Goal: Task Accomplishment & Management: Manage account settings

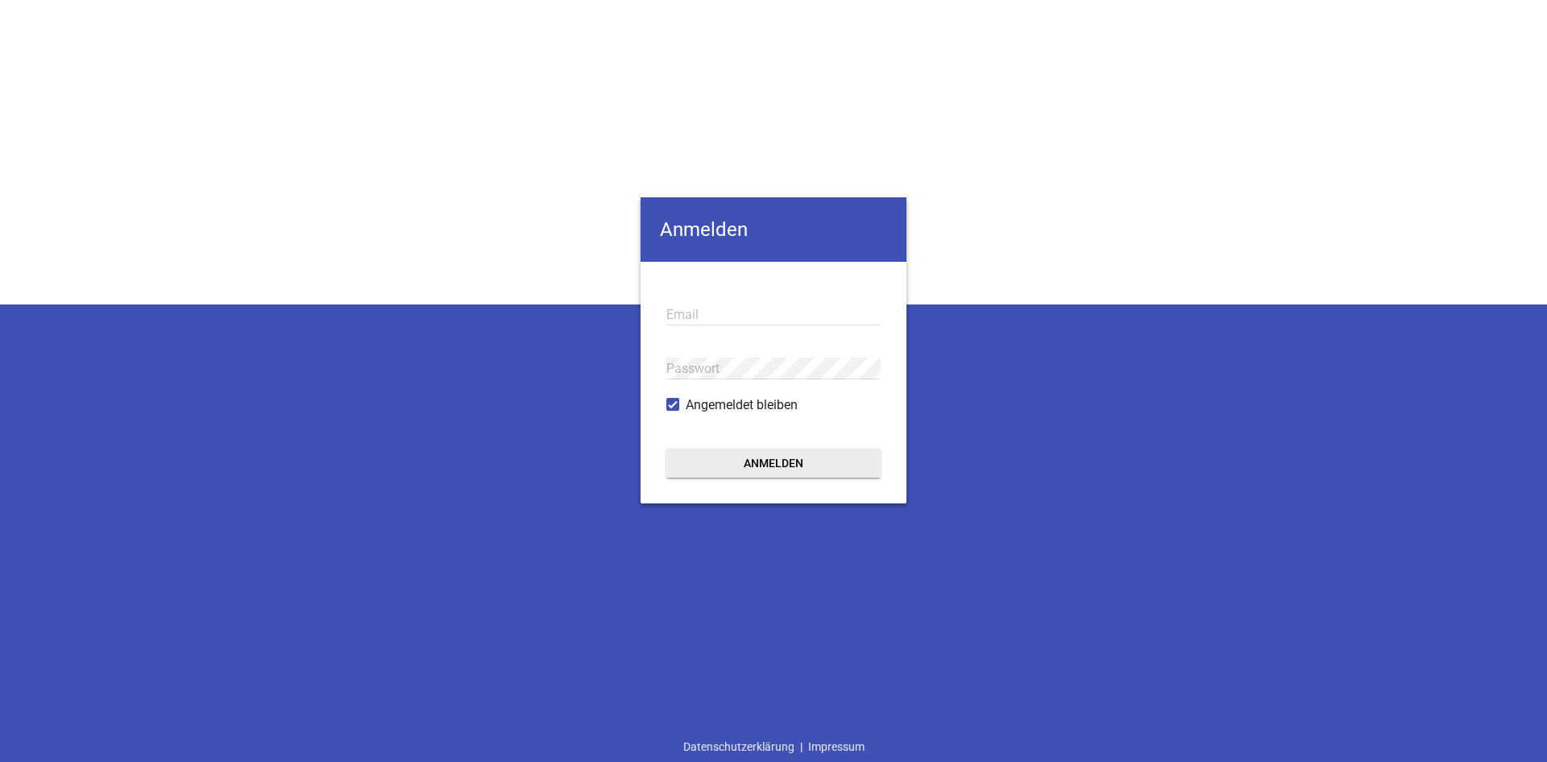
click at [703, 324] on input "email" at bounding box center [773, 315] width 214 height 22
type input "[EMAIL_ADDRESS][DOMAIN_NAME]"
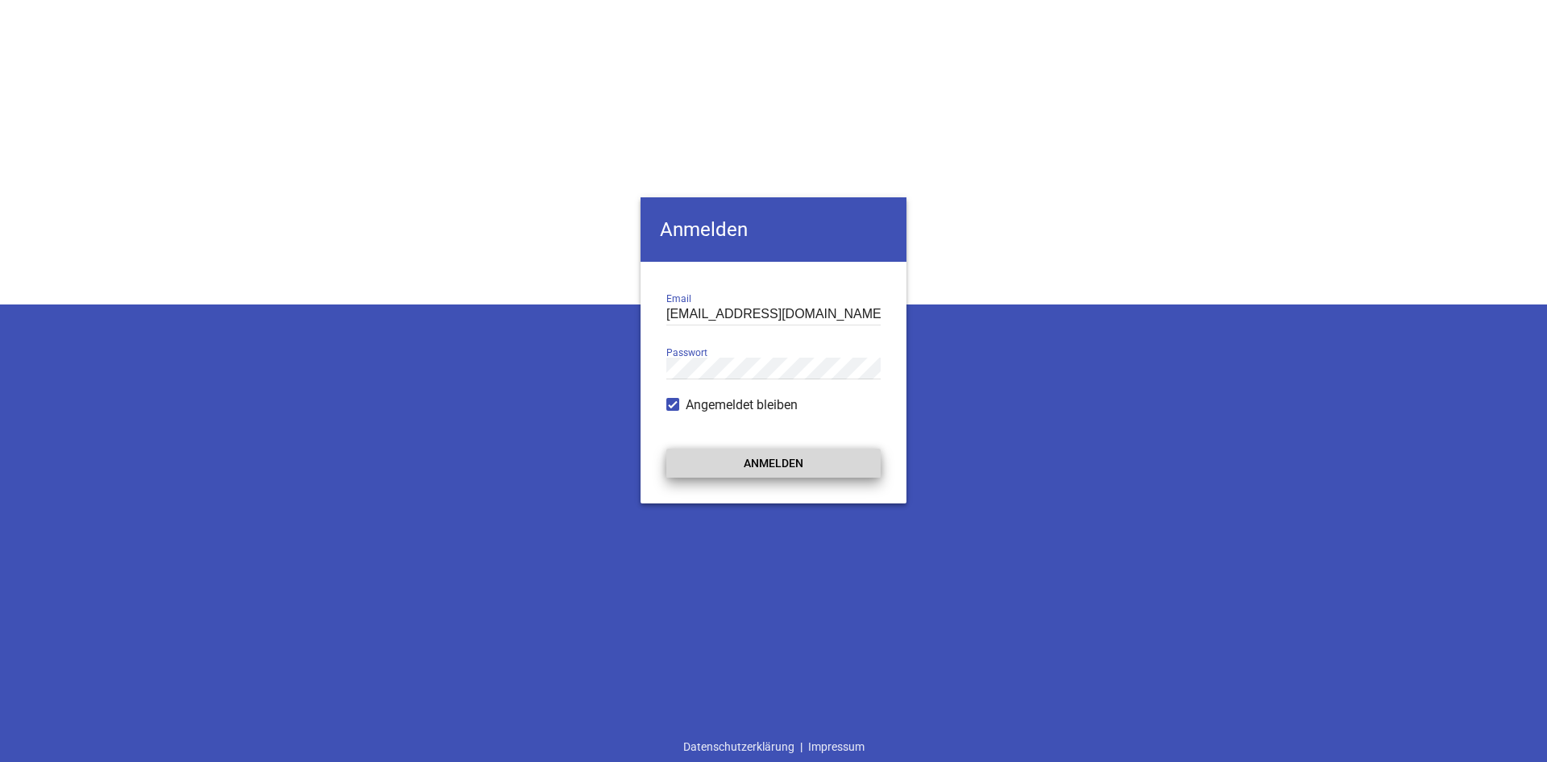
click at [762, 460] on button "Anmelden" at bounding box center [773, 463] width 214 height 29
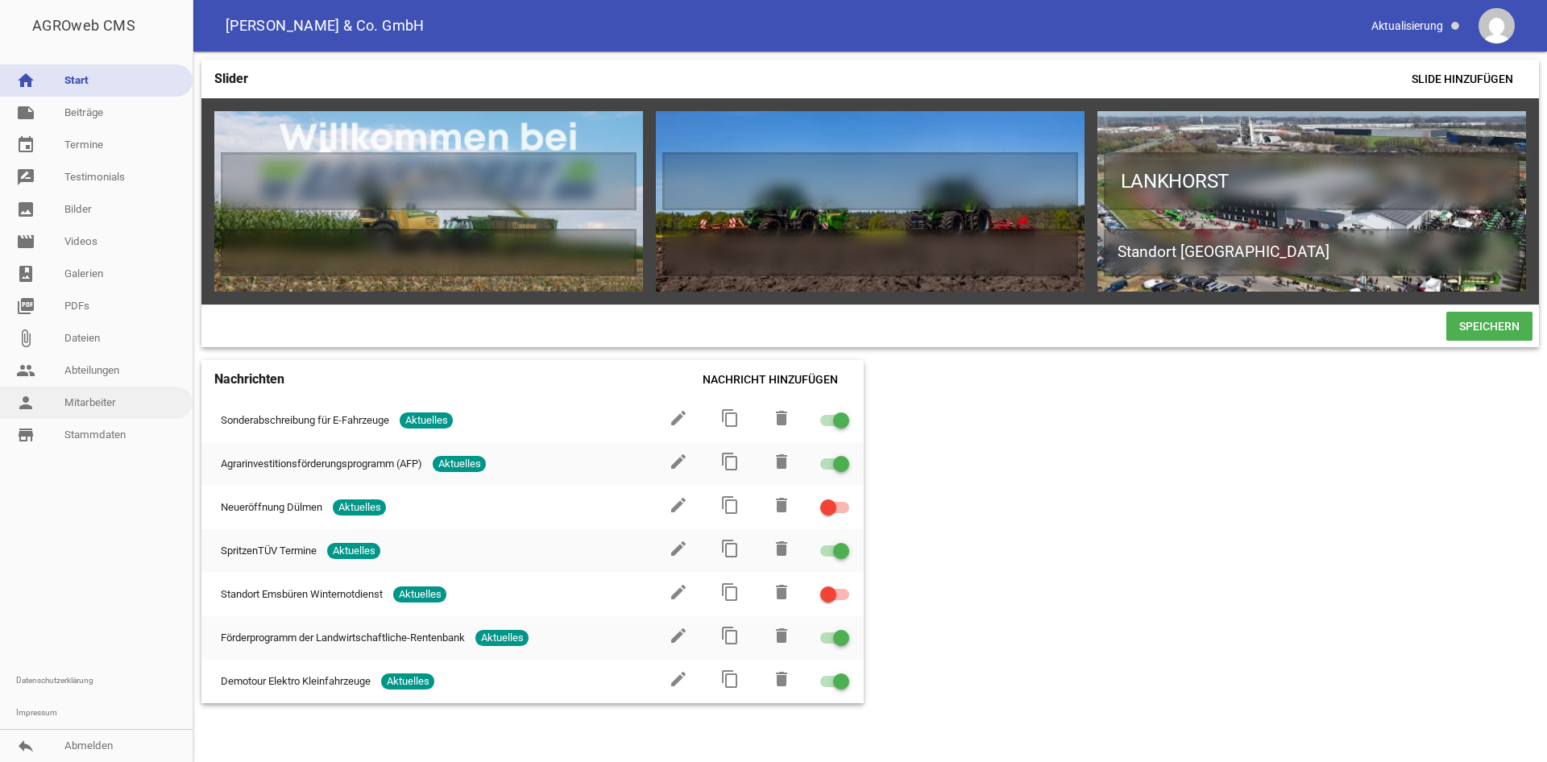
click at [79, 396] on link "person Mitarbeiter" at bounding box center [96, 403] width 193 height 32
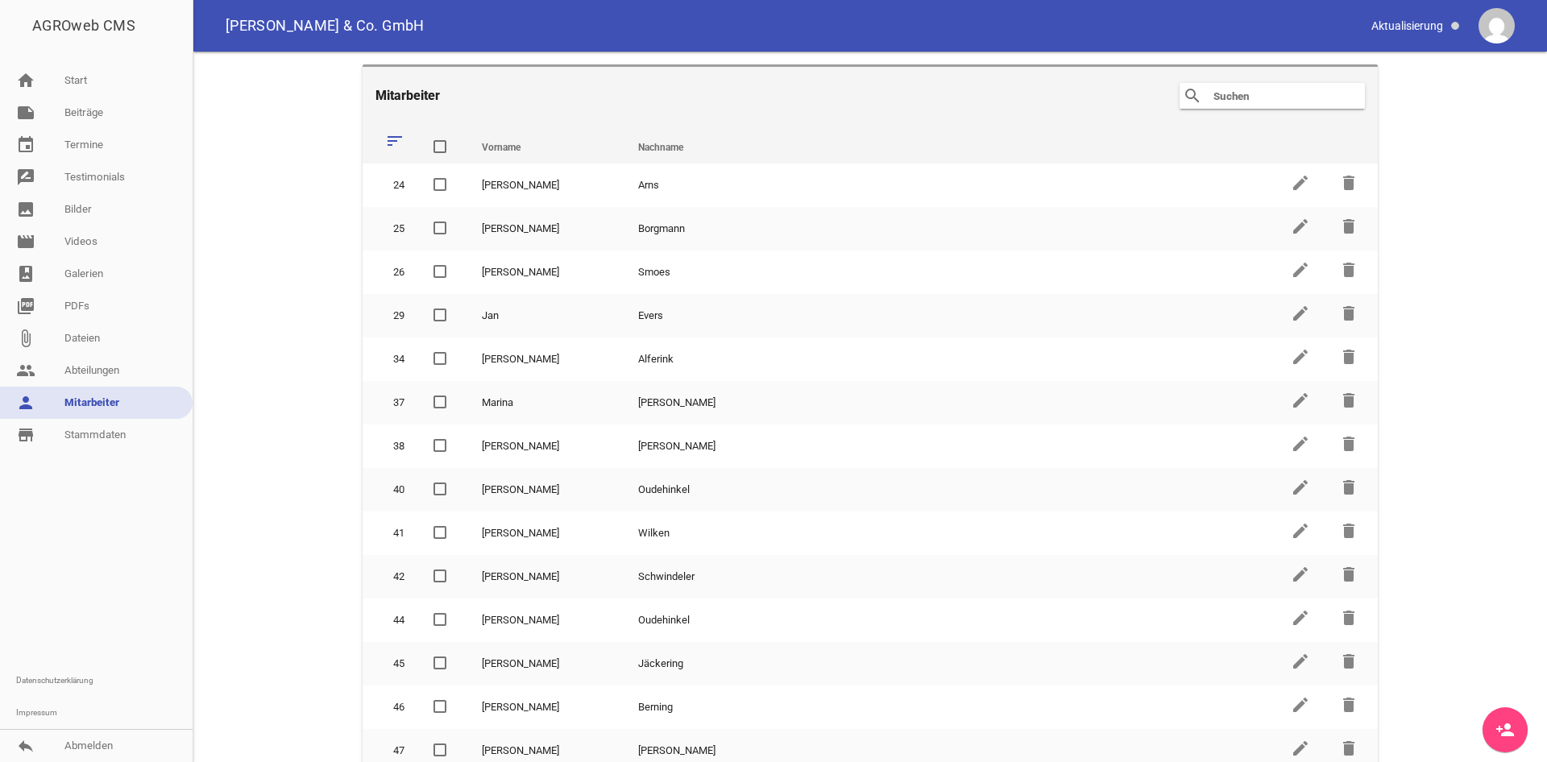
click at [1301, 91] on input "text" at bounding box center [1276, 95] width 129 height 19
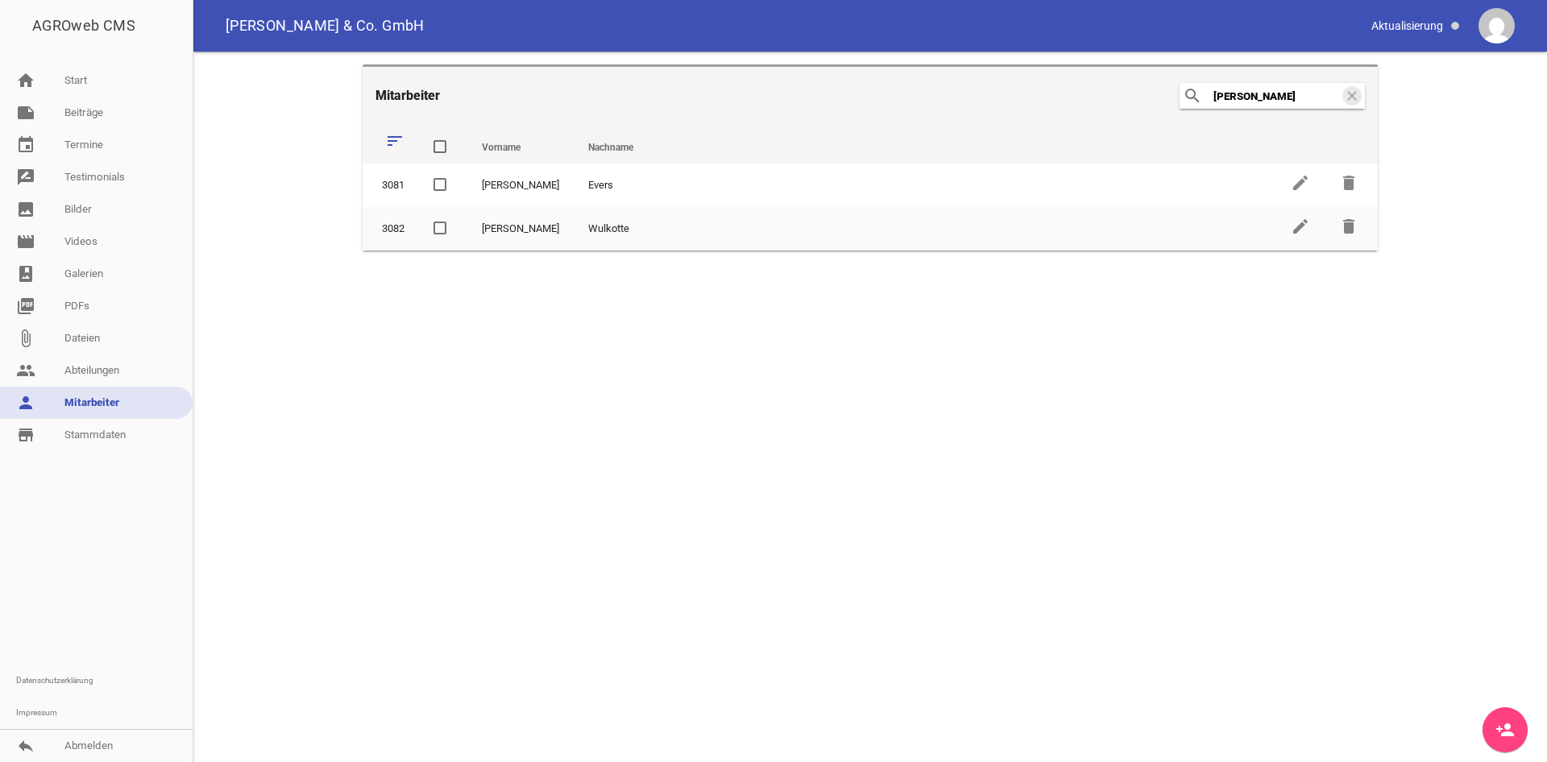
drag, startPoint x: 1236, startPoint y: 93, endPoint x: 1153, endPoint y: 98, distance: 83.2
click at [1212, 98] on input "[PERSON_NAME]" at bounding box center [1276, 95] width 129 height 19
type input "[PERSON_NAME]"
click at [450, 533] on main "Mitarbeiter search [PERSON_NAME] sort Vorname Nachname delete 3081 [PERSON_NAME…" at bounding box center [870, 407] width 1354 height 711
click at [75, 363] on link "people Abteilungen" at bounding box center [96, 371] width 193 height 32
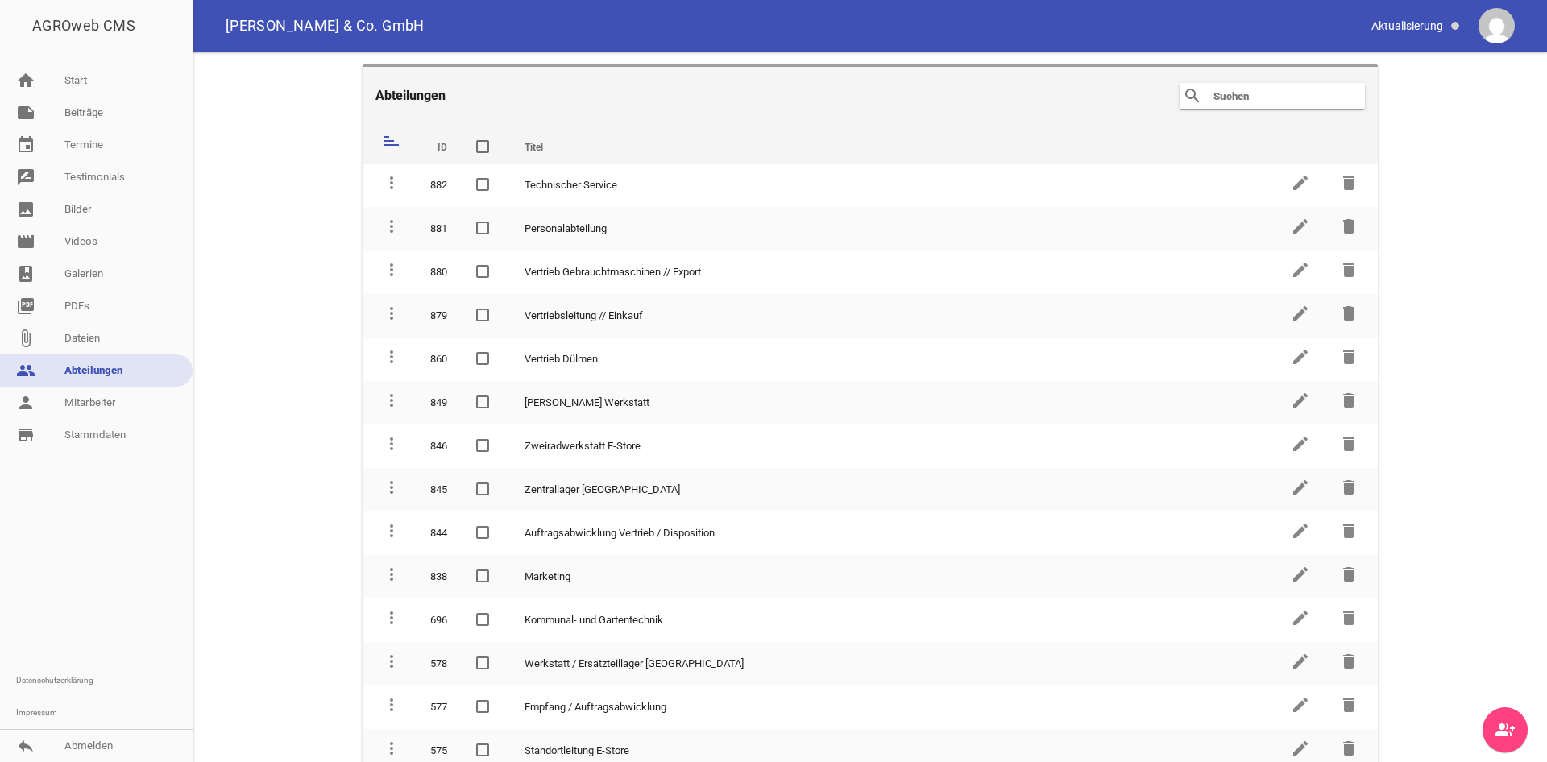
click at [1272, 99] on input "text" at bounding box center [1276, 95] width 129 height 19
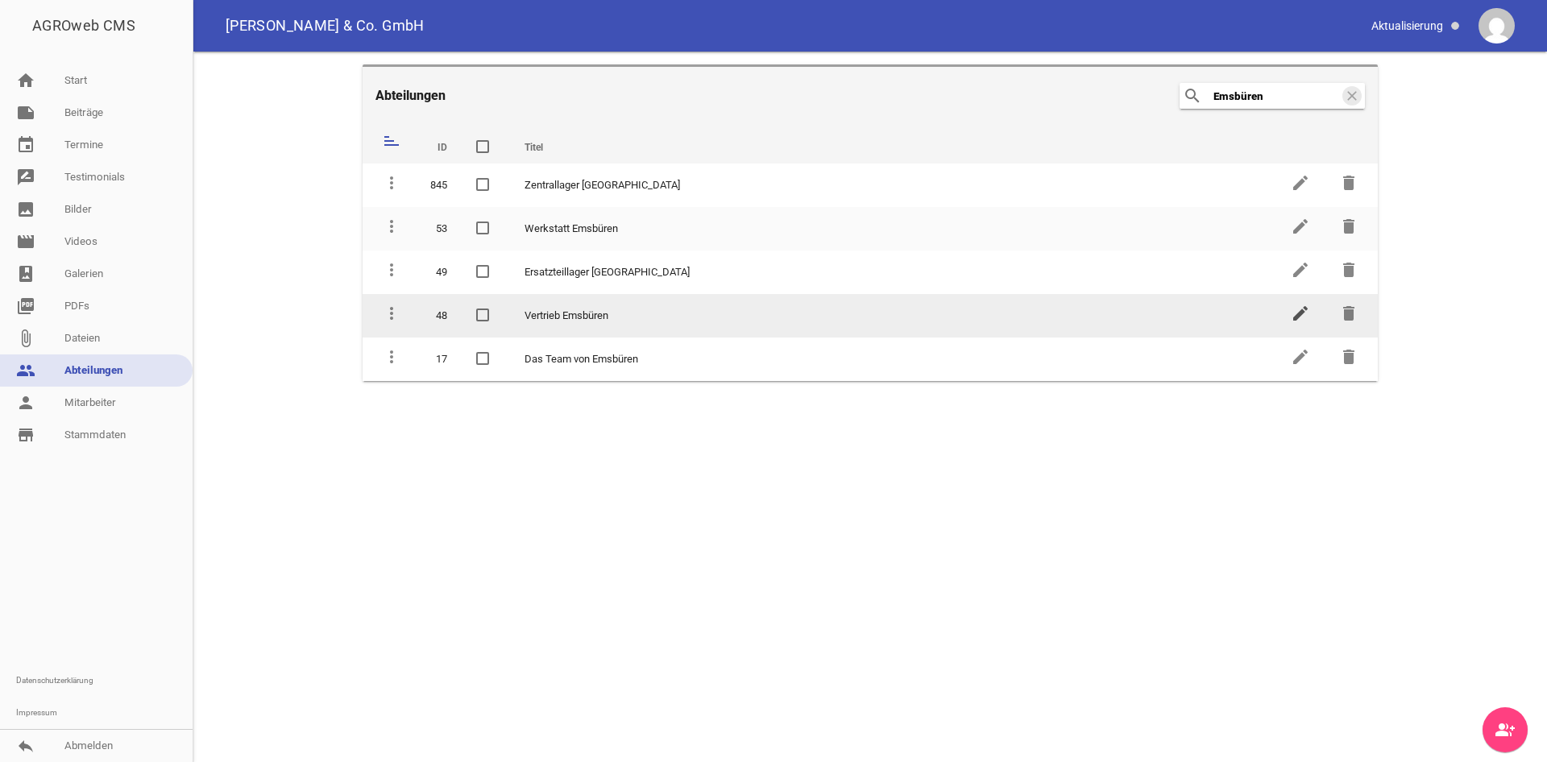
type input "Emsbüren"
click at [1295, 315] on icon "edit" at bounding box center [1300, 313] width 19 height 19
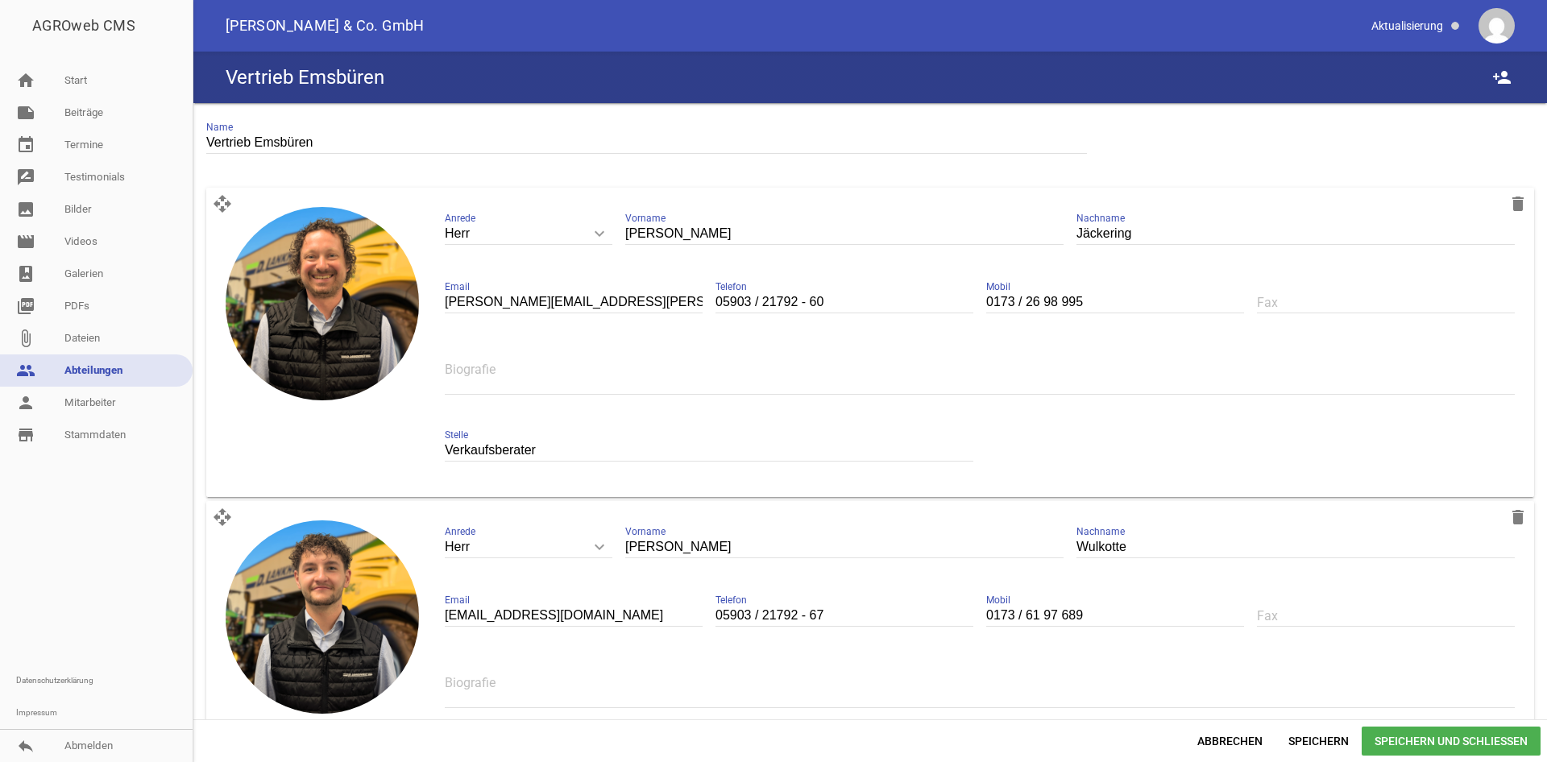
scroll to position [104, 0]
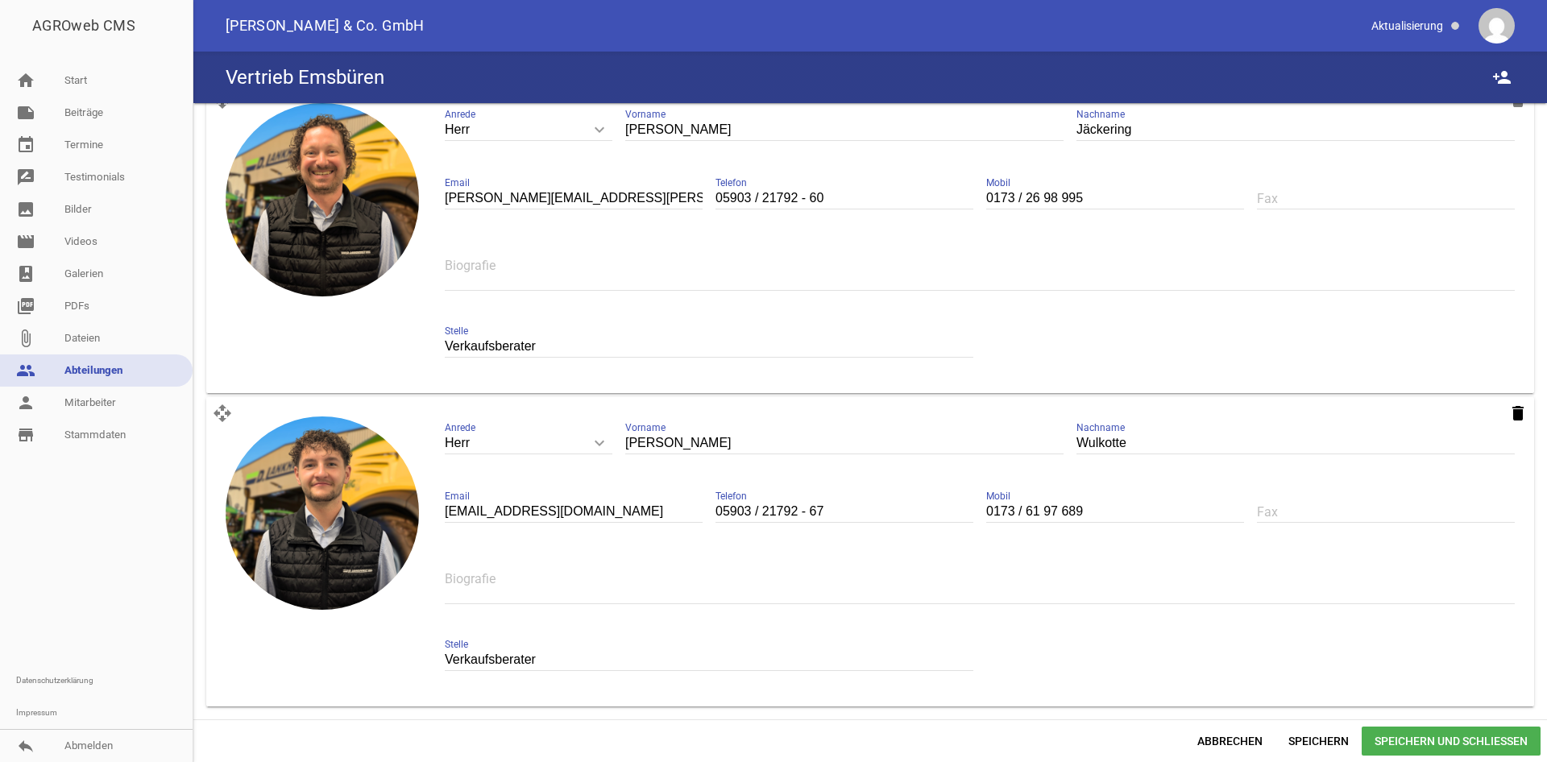
click at [1520, 419] on icon "delete" at bounding box center [1517, 413] width 19 height 19
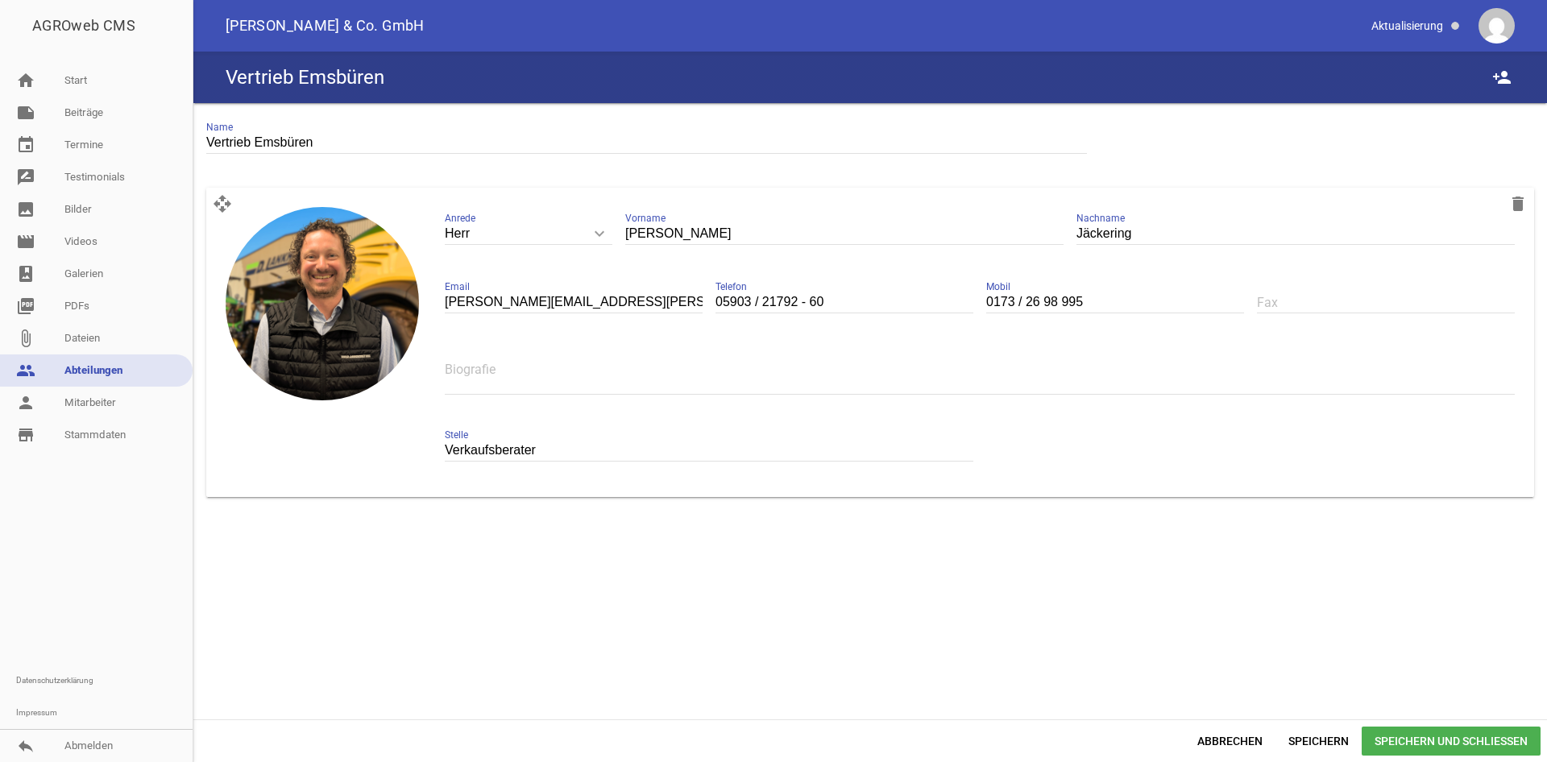
scroll to position [0, 0]
click at [1475, 754] on span "Speichern und Schließen" at bounding box center [1451, 741] width 179 height 29
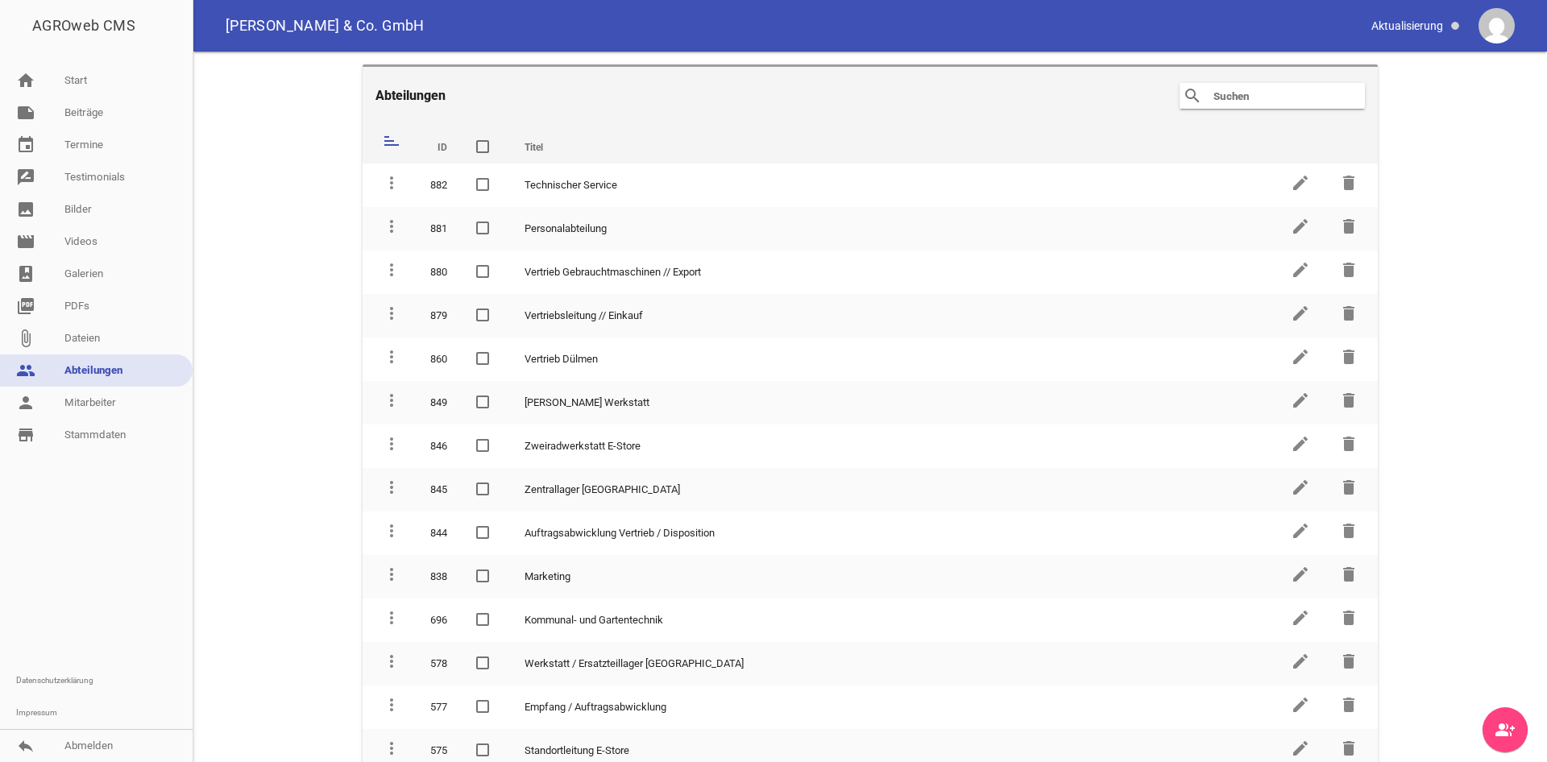
click at [1252, 105] on input "text" at bounding box center [1276, 95] width 129 height 19
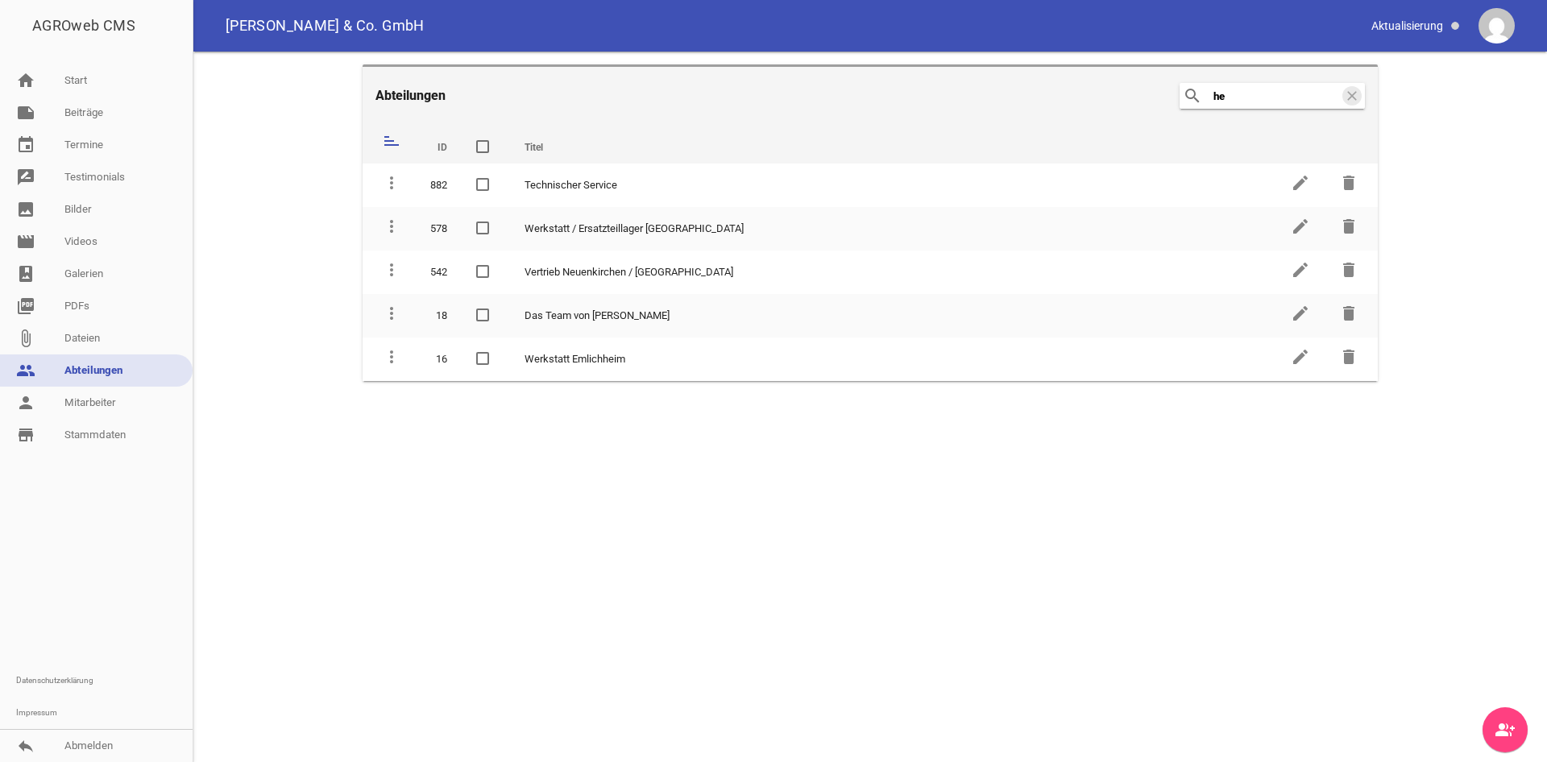
type input "h"
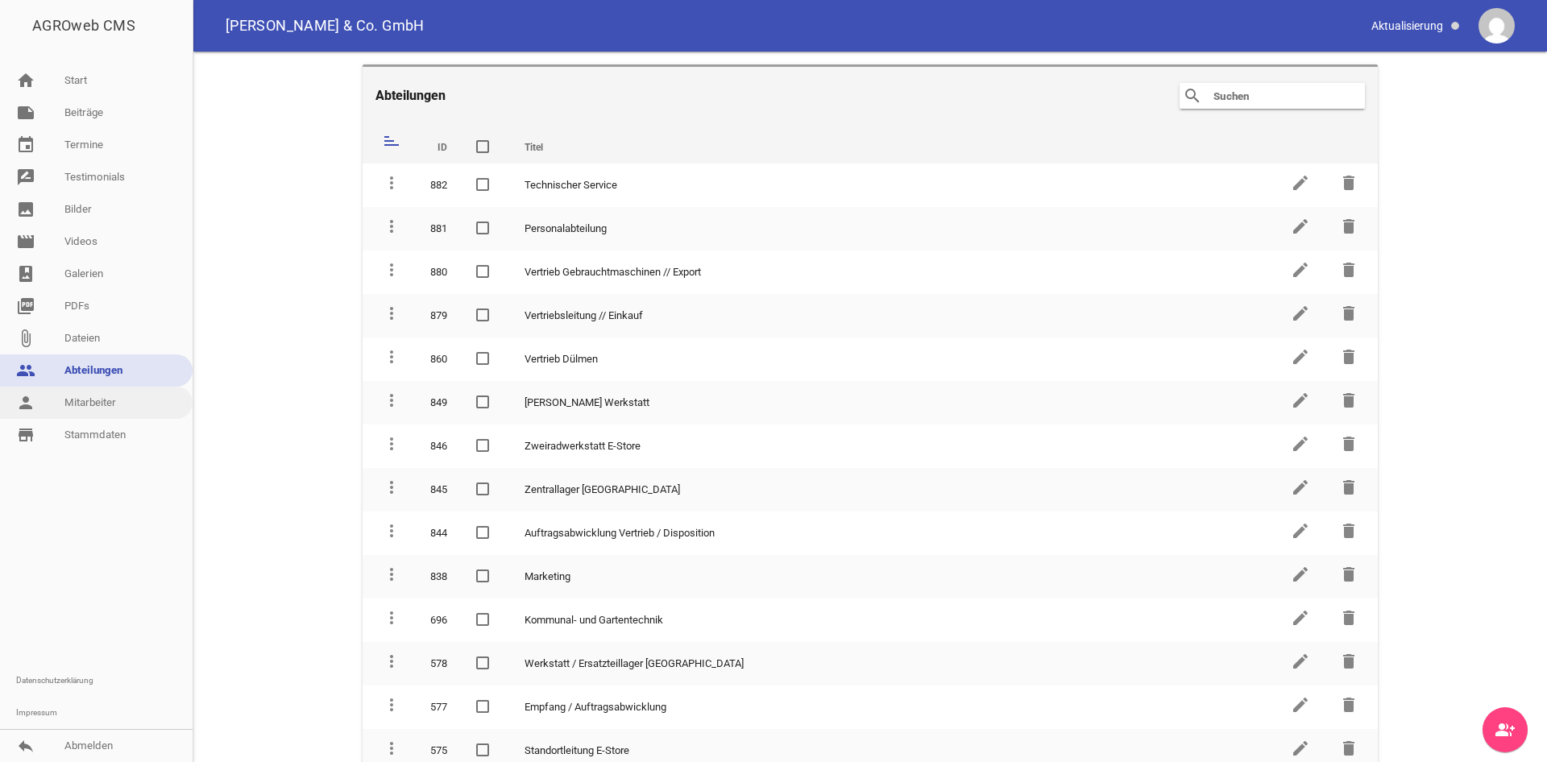
click at [72, 399] on link "person Mitarbeiter" at bounding box center [96, 403] width 193 height 32
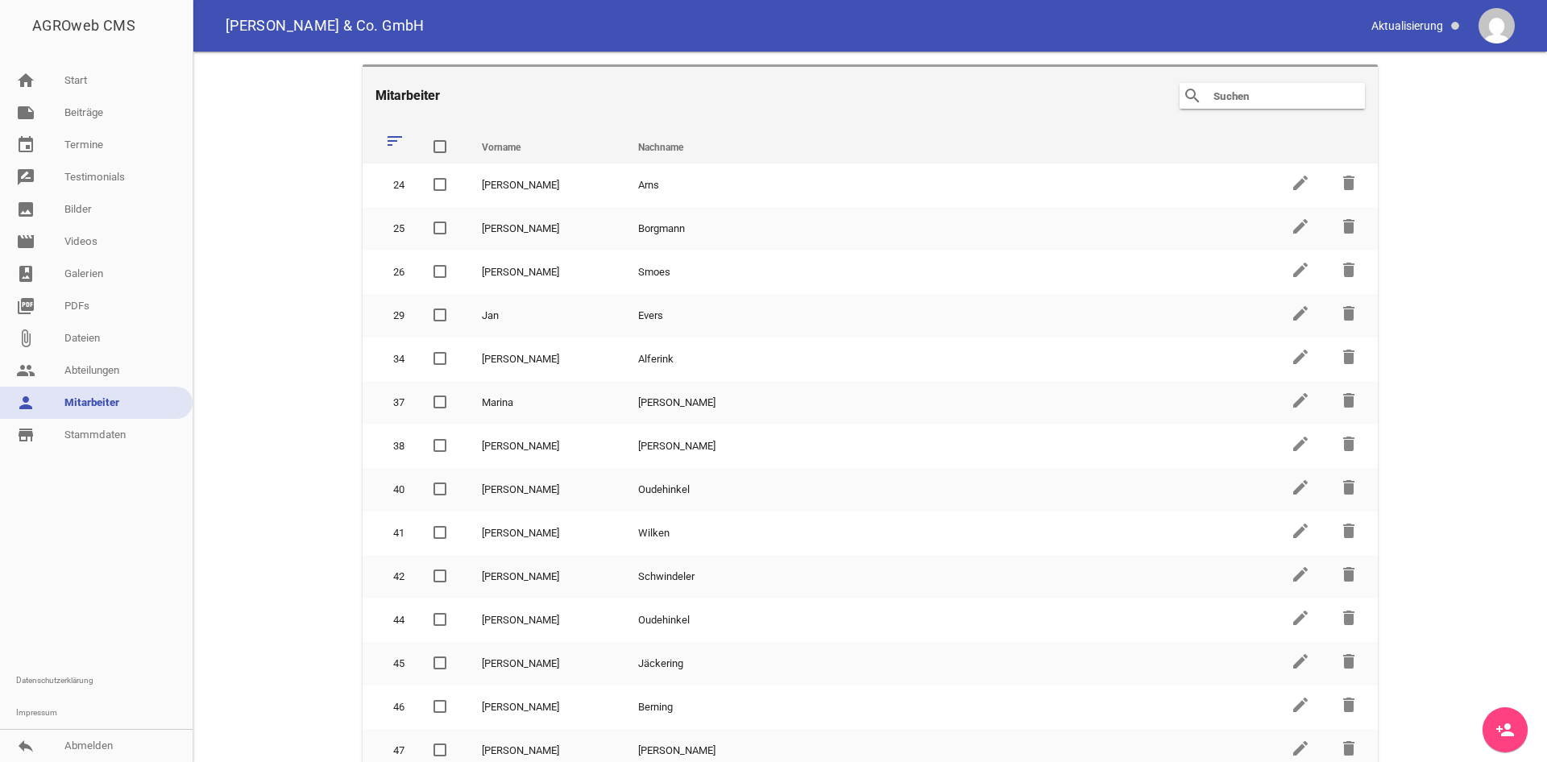
click at [1245, 95] on input "text" at bounding box center [1276, 95] width 129 height 19
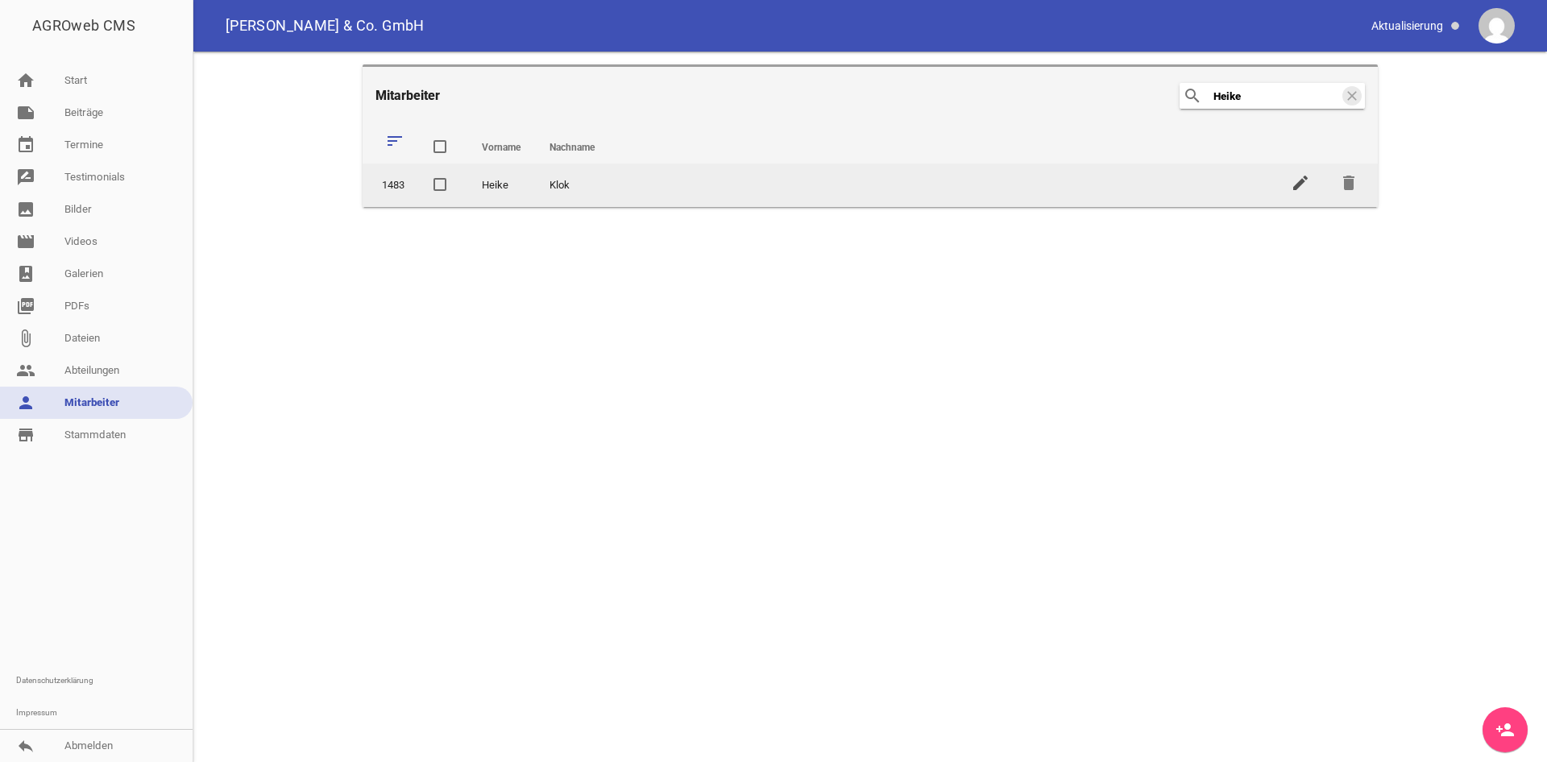
type input "Heike"
click at [1303, 178] on icon "edit" at bounding box center [1300, 182] width 19 height 19
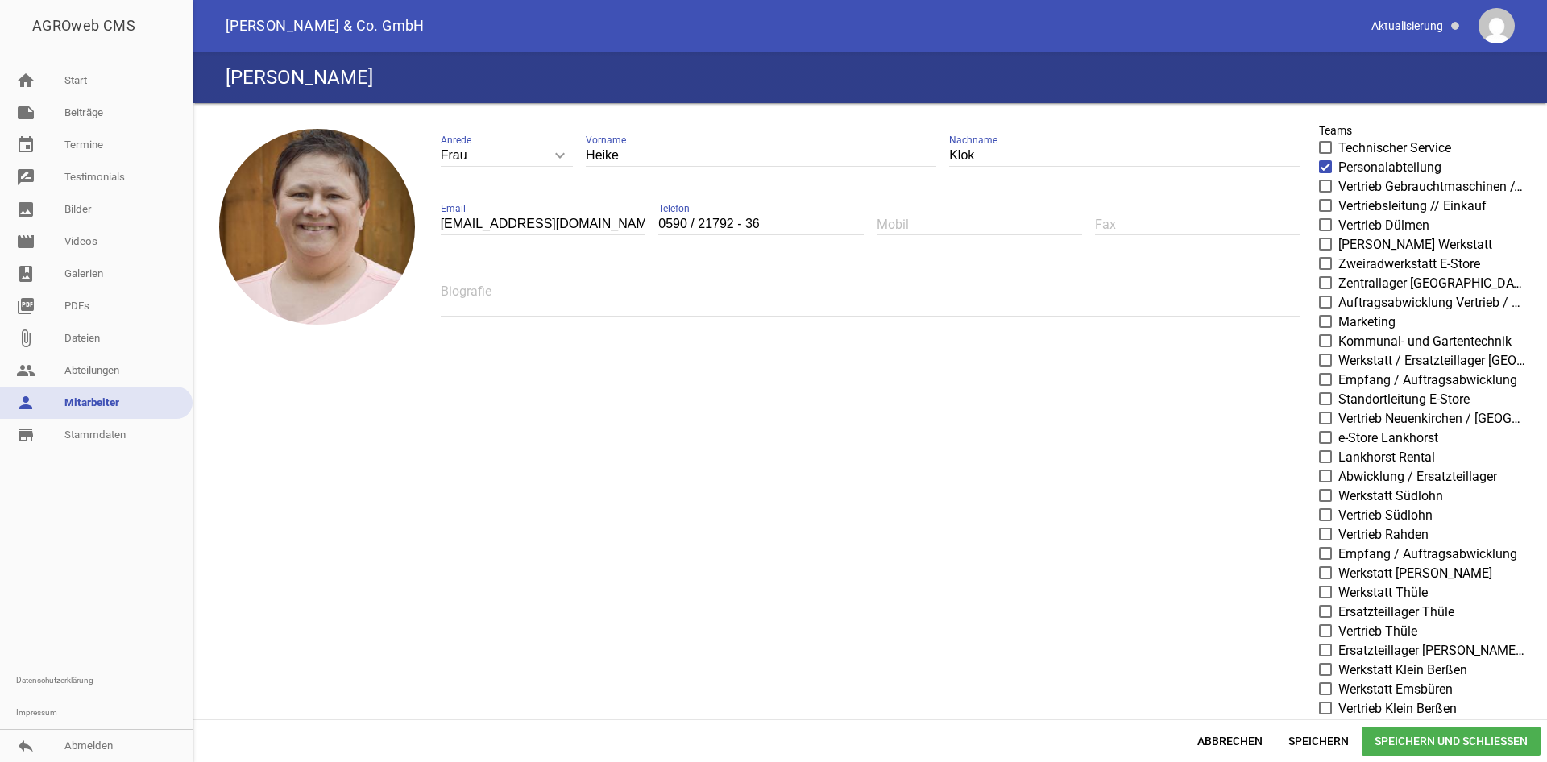
click at [681, 219] on input "0590 / 21792 - 36" at bounding box center [760, 225] width 205 height 22
click at [691, 222] on input "0590 / 21792 - 36" at bounding box center [760, 225] width 205 height 22
click at [687, 222] on input "0590 / 21792 - 36" at bounding box center [760, 225] width 205 height 22
click at [686, 222] on input "0590 / 21792 - 36" at bounding box center [760, 225] width 205 height 22
type input "05903 / 21792 - 36"
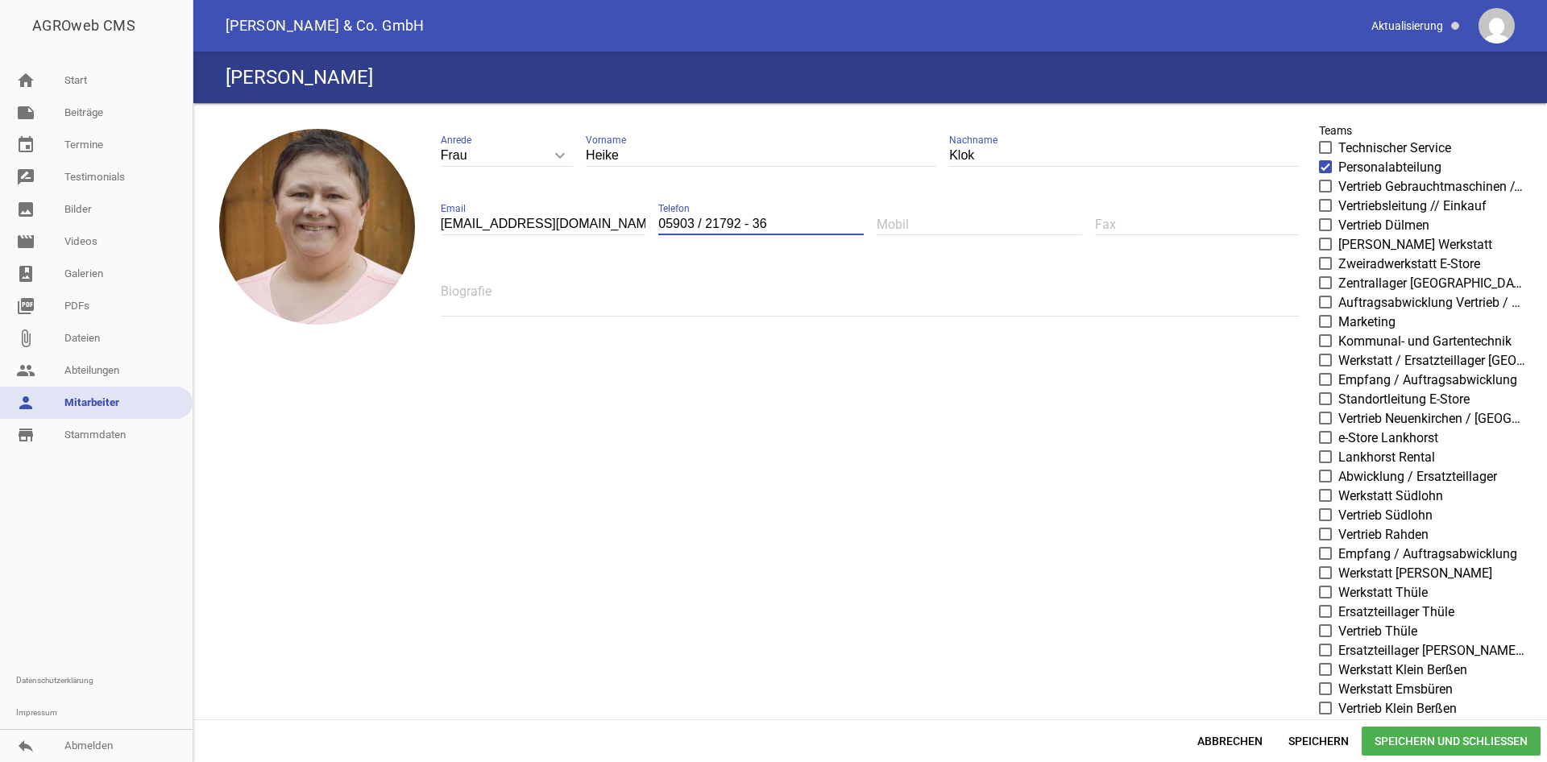
click at [853, 486] on div "image Frau keyboard_arrow_down Anrede [PERSON_NAME] Frau [PERSON_NAME] Vorname …" at bounding box center [870, 566] width 1341 height 912
click at [1475, 741] on span "Speichern und Schließen" at bounding box center [1451, 741] width 179 height 29
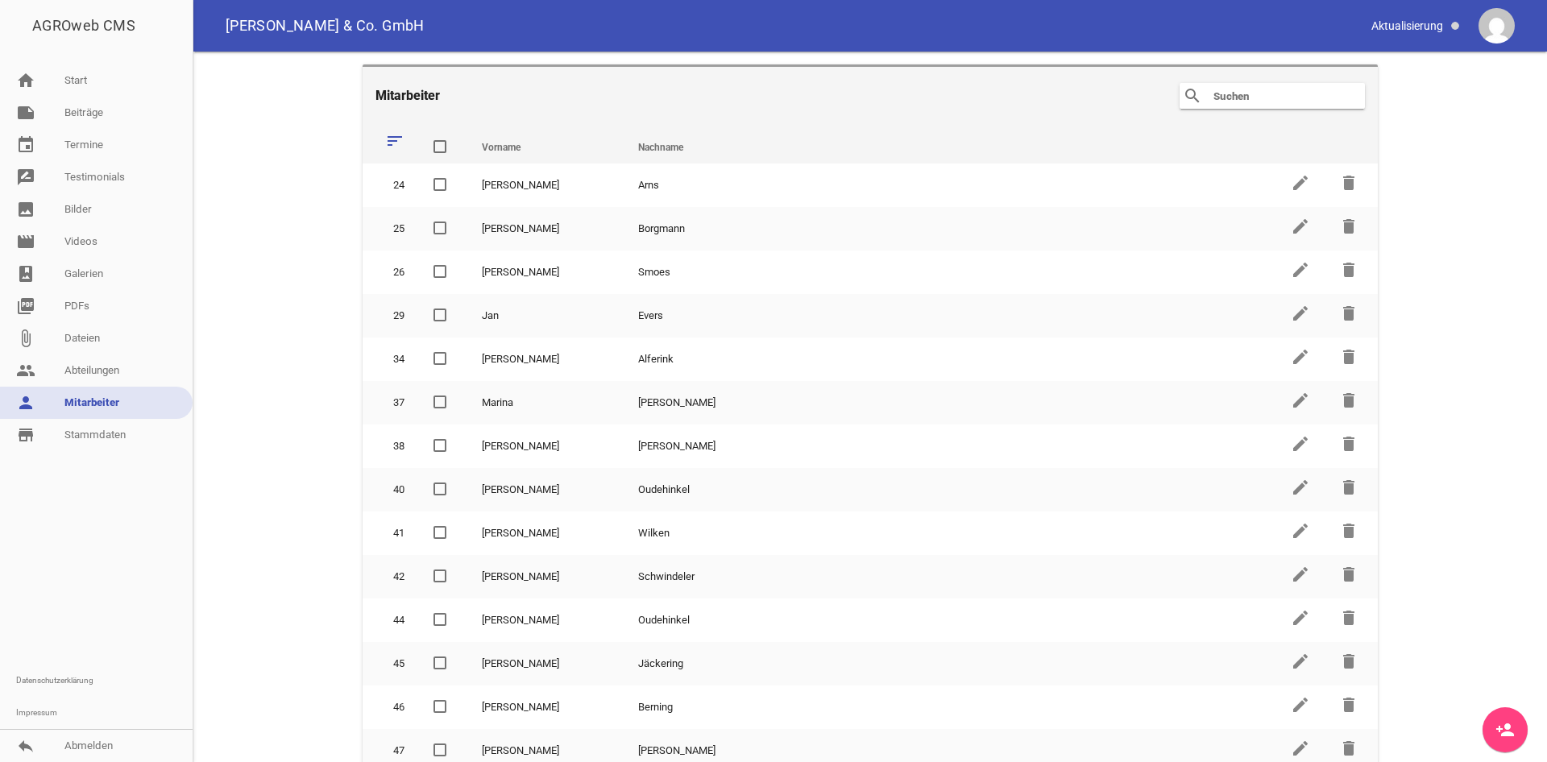
click at [297, 217] on main "Mitarbeiter search clear sort Vorname Nachname delete 24 [PERSON_NAME] edit del…" at bounding box center [870, 407] width 1354 height 711
